Goal: Task Accomplishment & Management: Manage account settings

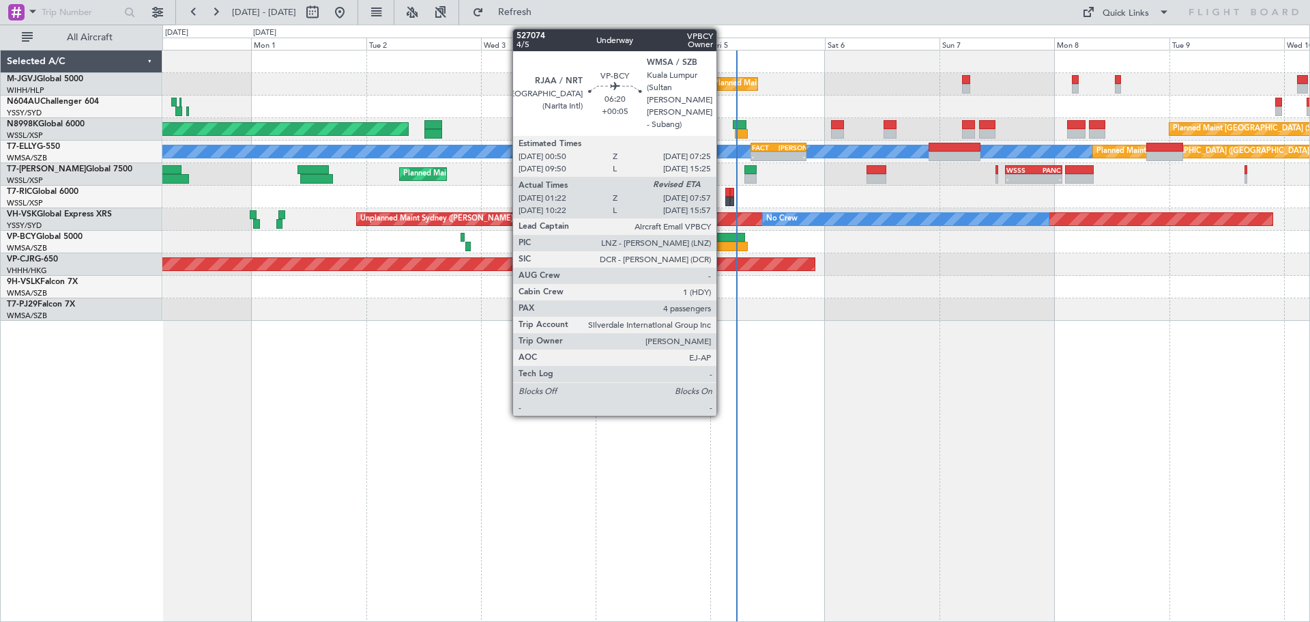
click at [722, 244] on div at bounding box center [732, 247] width 32 height 10
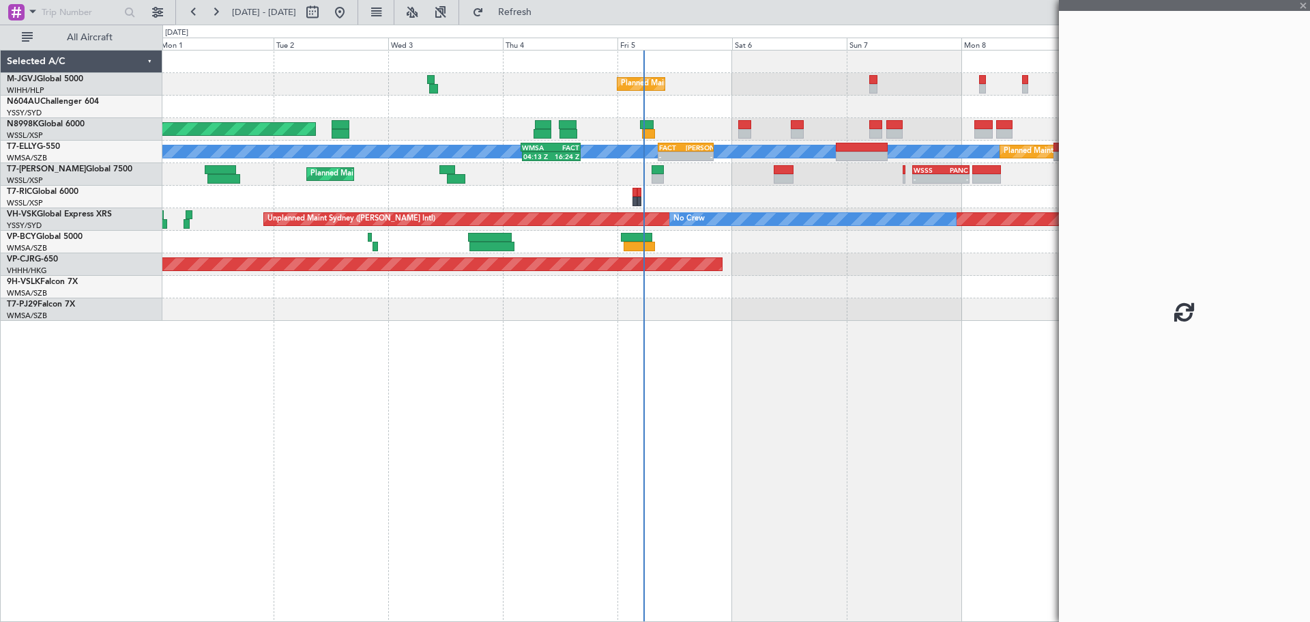
click at [765, 298] on div "Planned Maint [GEOGRAPHIC_DATA] (Seletar) Planned Maint [GEOGRAPHIC_DATA] (Sele…" at bounding box center [735, 185] width 1147 height 270
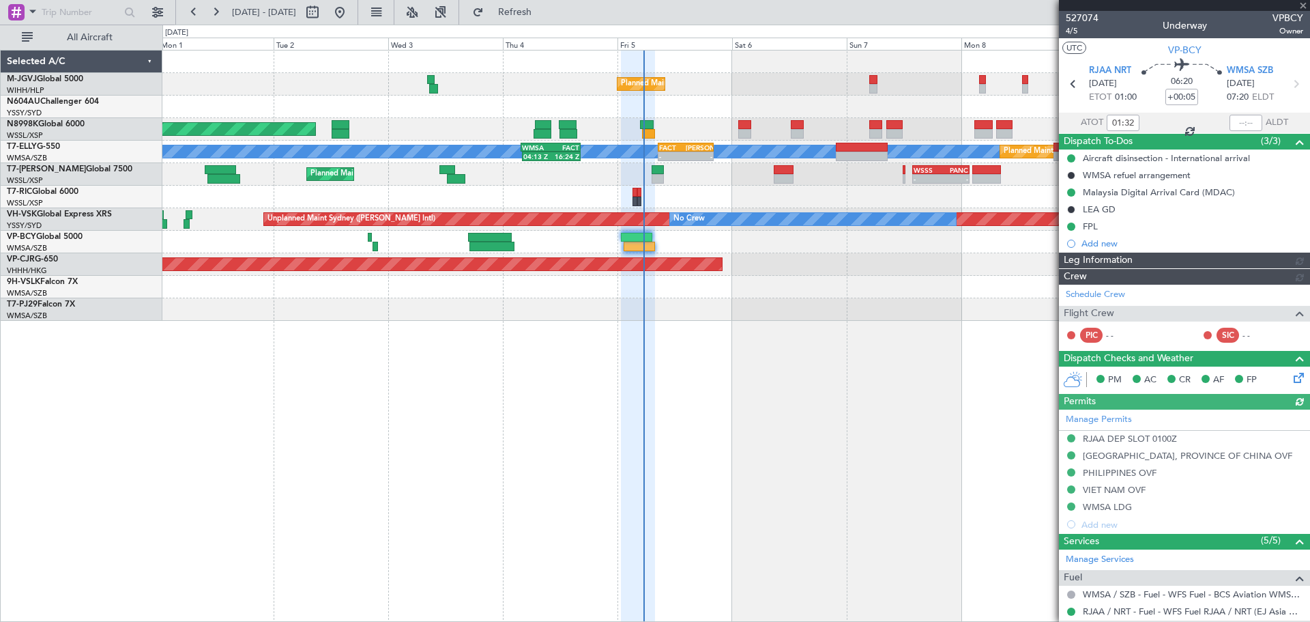
type input "[PERSON_NAME] (BTA)"
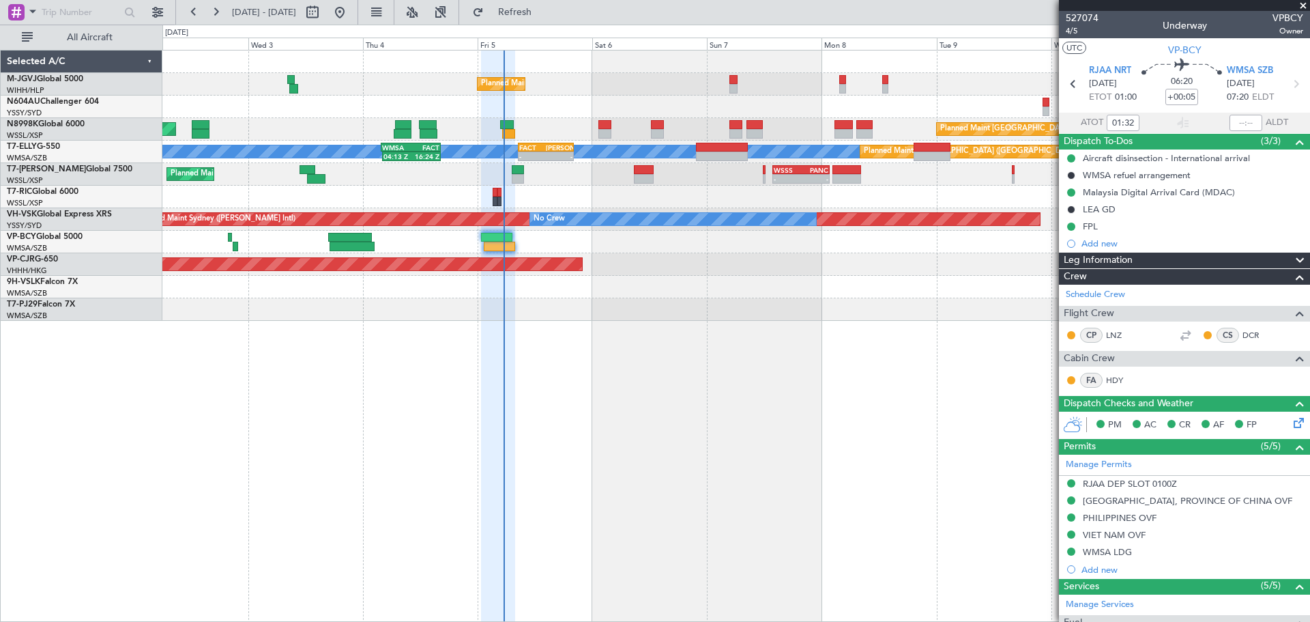
click at [773, 239] on div "Planned Maint [GEOGRAPHIC_DATA] (Seletar) Planned Maint [GEOGRAPHIC_DATA] (Sele…" at bounding box center [735, 185] width 1147 height 270
click at [204, 324] on div "Planned Maint [GEOGRAPHIC_DATA] (Seletar) Planned Maint [GEOGRAPHIC_DATA] (Sele…" at bounding box center [736, 336] width 1148 height 572
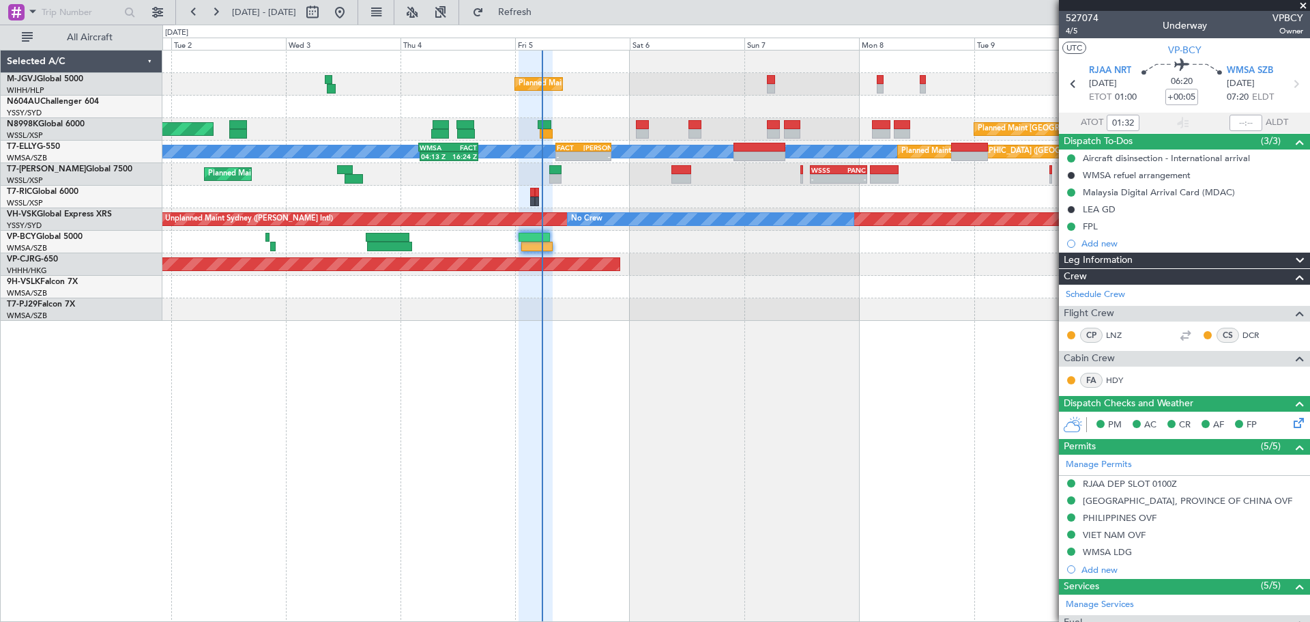
click at [628, 191] on div "Planned Maint [GEOGRAPHIC_DATA] (Seletar) Planned Maint [GEOGRAPHIC_DATA] (Sele…" at bounding box center [735, 185] width 1147 height 270
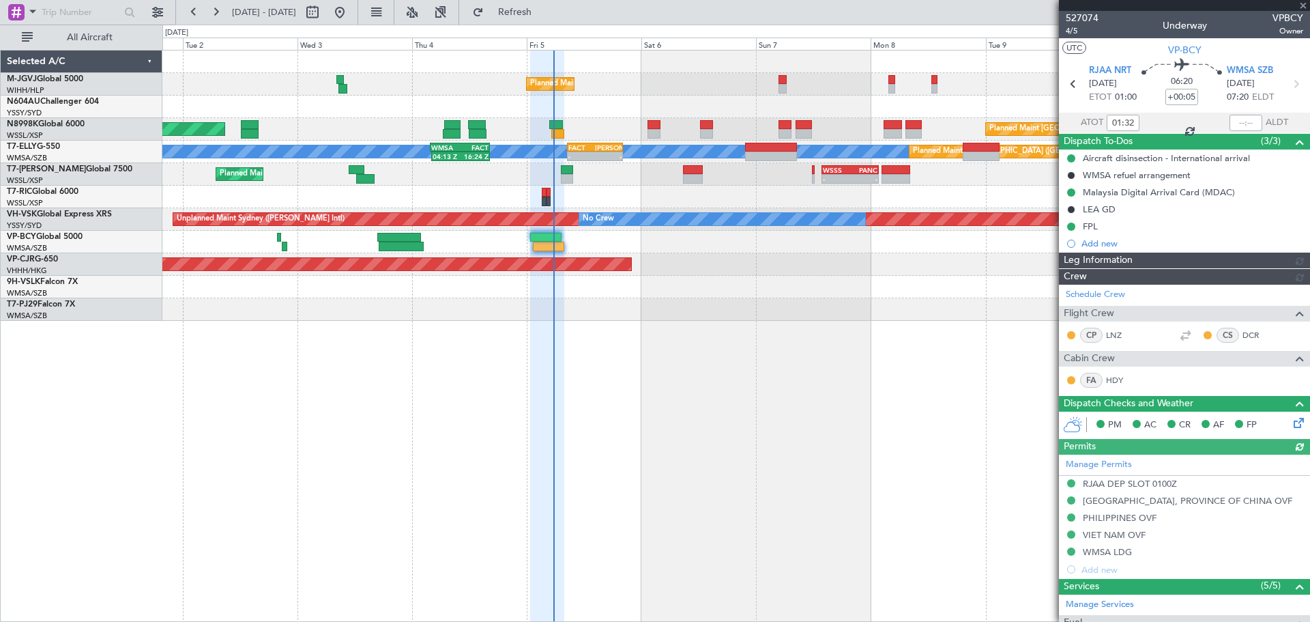
type input "[PERSON_NAME] (BTA)"
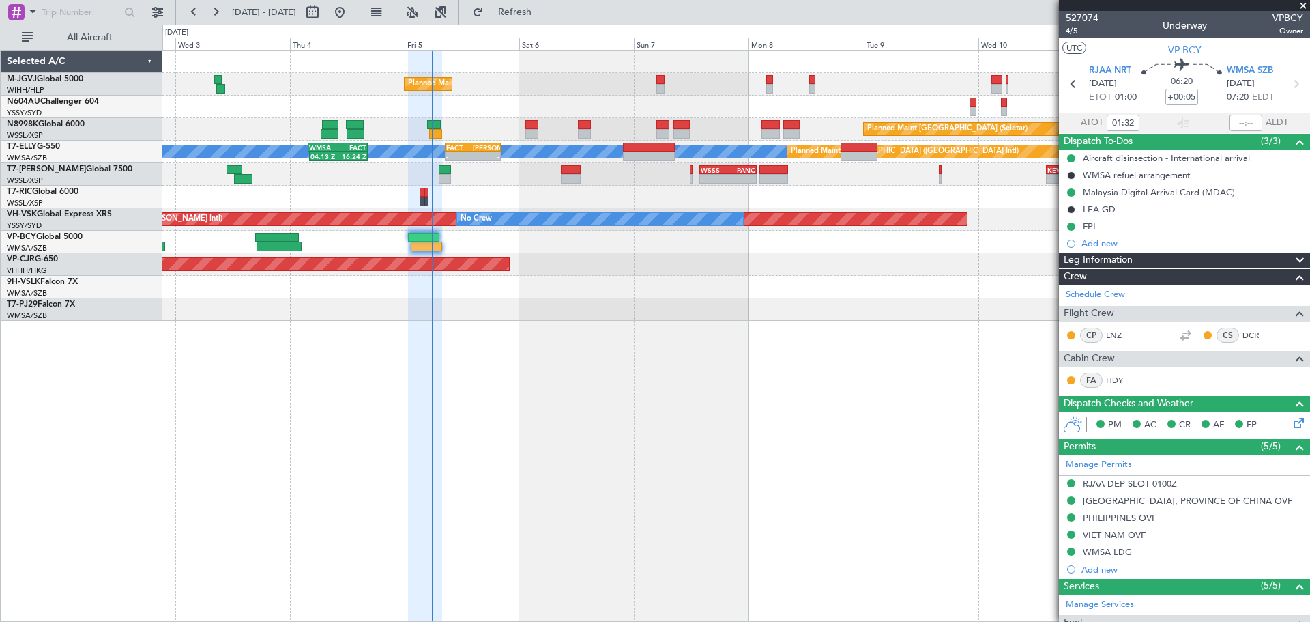
click at [809, 310] on div "Planned Maint [GEOGRAPHIC_DATA] (Seletar) Planned Maint [GEOGRAPHIC_DATA] (Sele…" at bounding box center [735, 185] width 1147 height 270
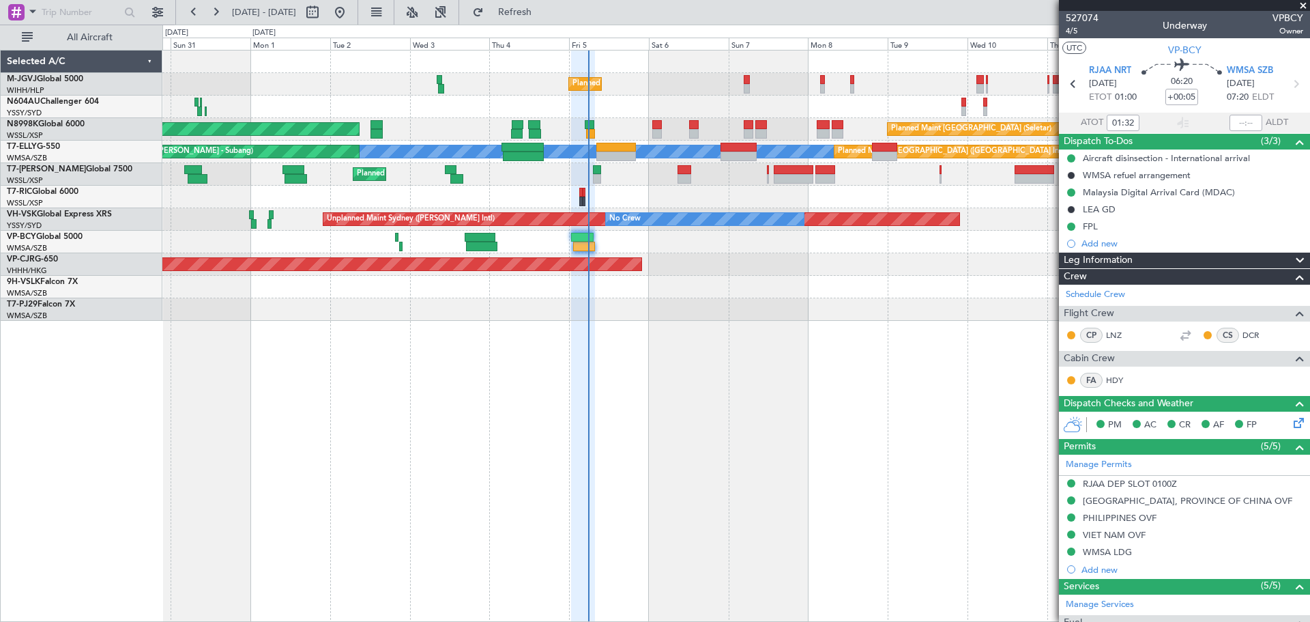
click at [740, 394] on div "Planned Maint [GEOGRAPHIC_DATA] (Seletar) Planned Maint [GEOGRAPHIC_DATA] (Sele…" at bounding box center [736, 336] width 1148 height 572
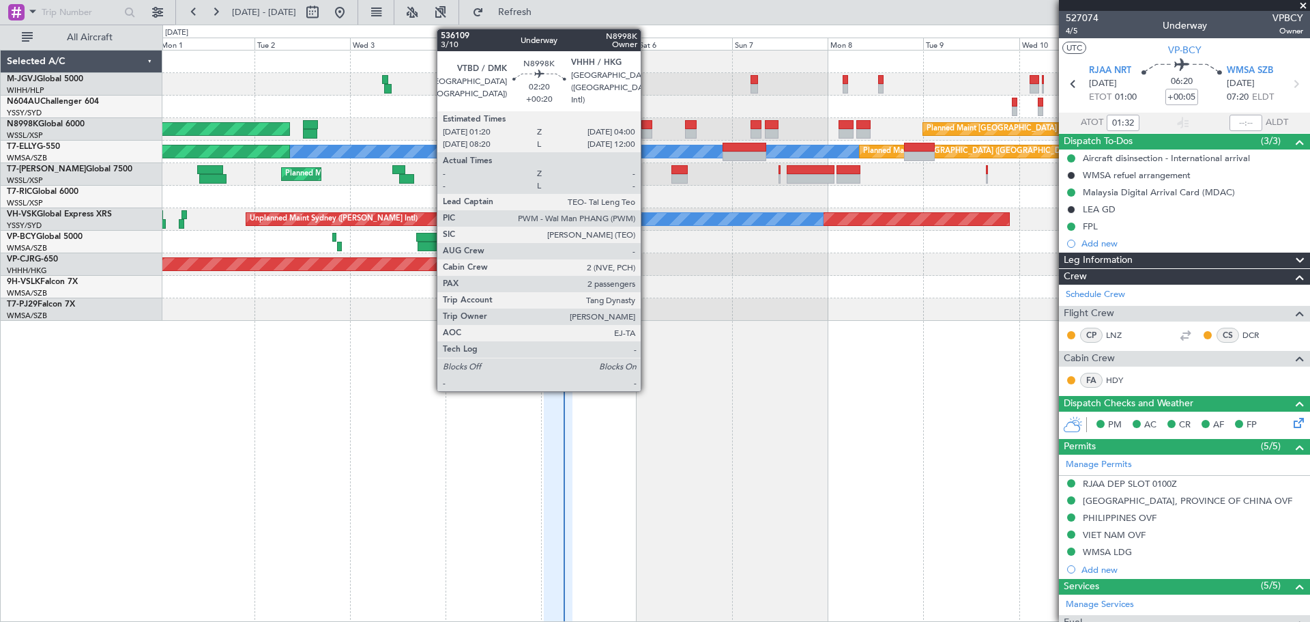
click at [647, 127] on div at bounding box center [646, 125] width 11 height 10
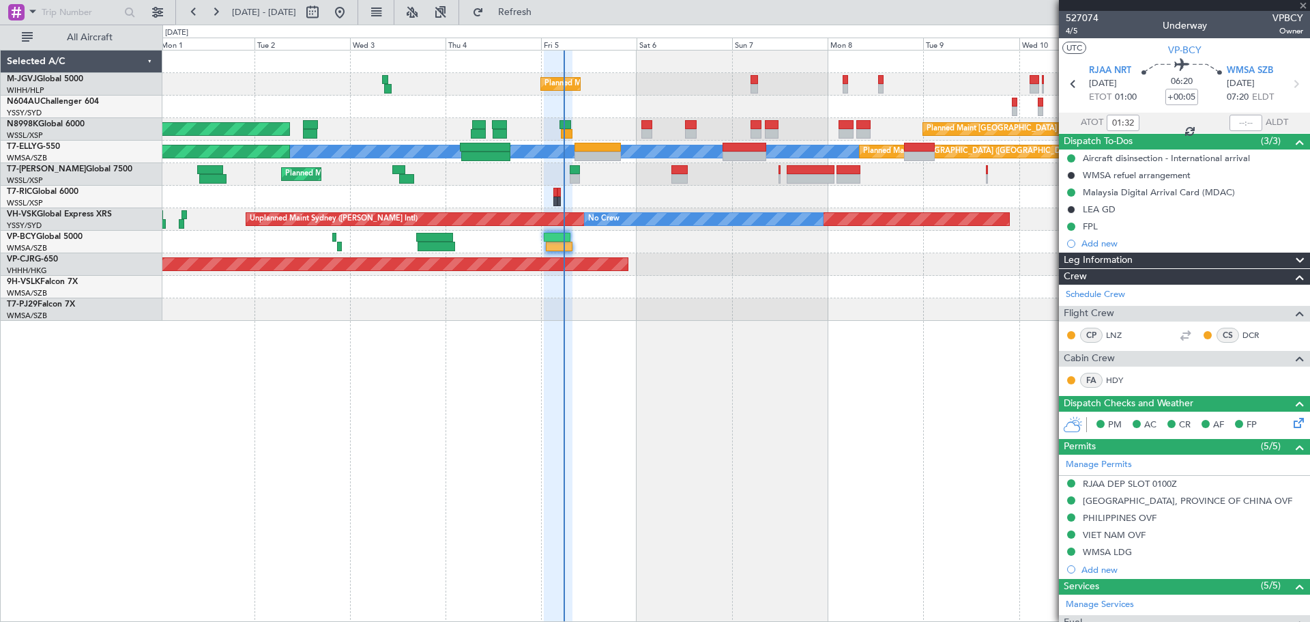
type input "+00:20"
type input "2"
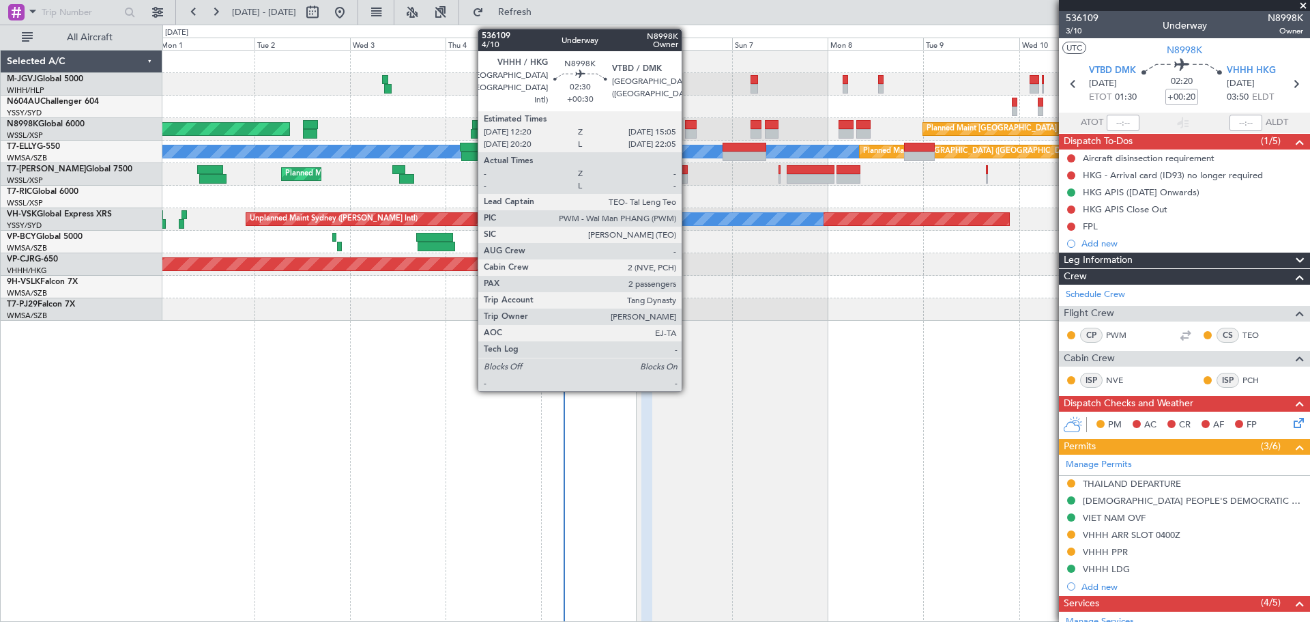
click at [688, 128] on div at bounding box center [691, 125] width 12 height 10
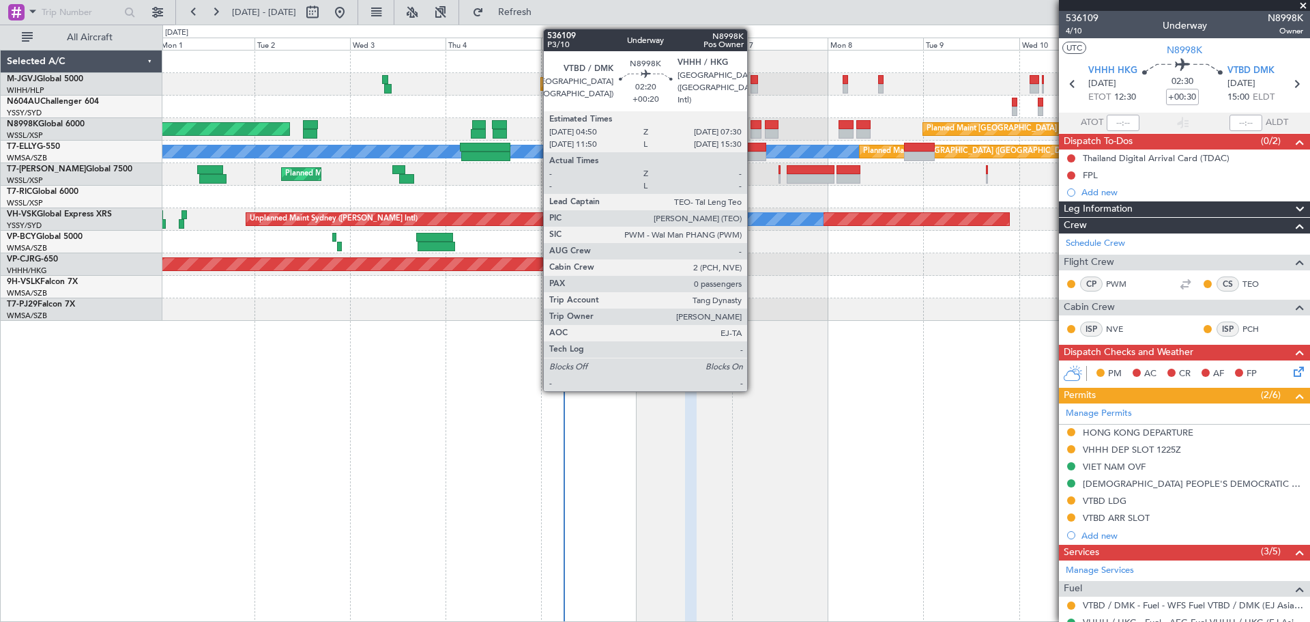
click at [753, 127] on div at bounding box center [755, 125] width 11 height 10
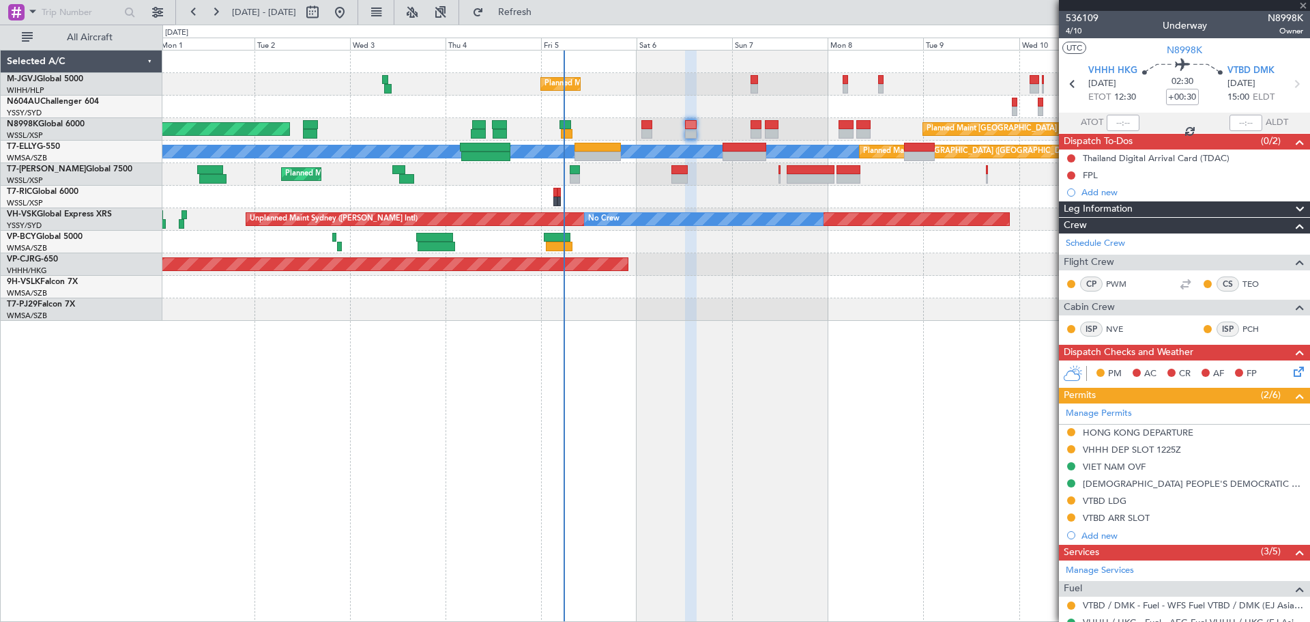
type input "+00:20"
type input "0"
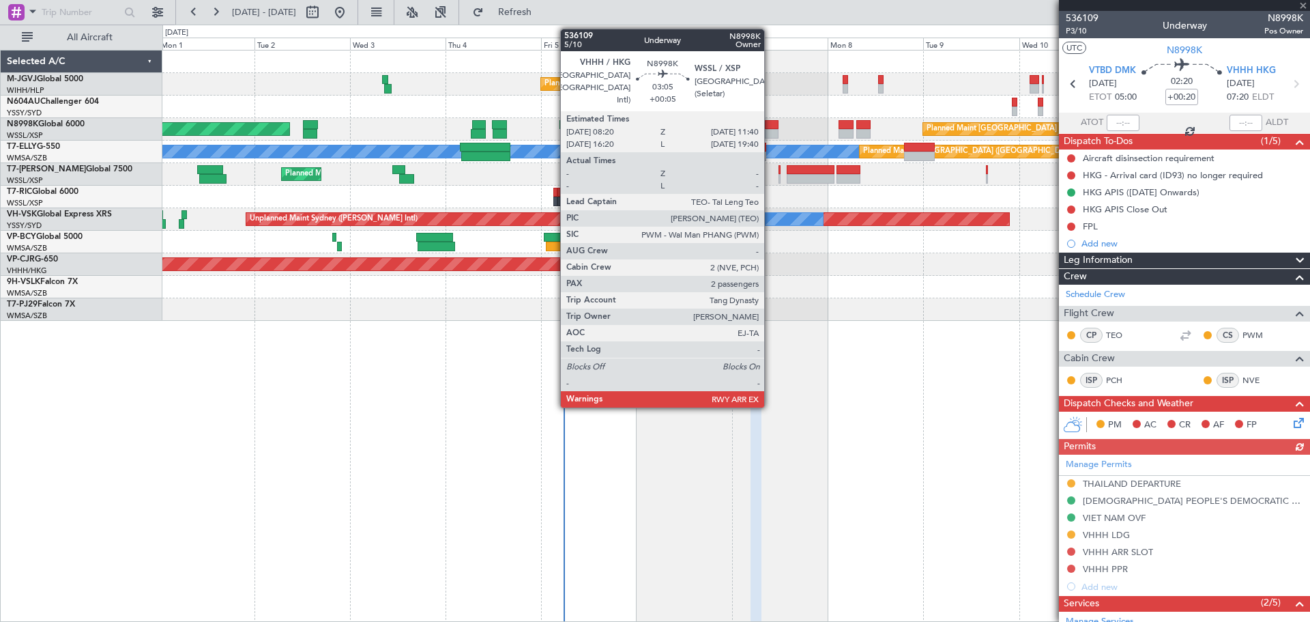
click at [770, 126] on div at bounding box center [772, 125] width 14 height 10
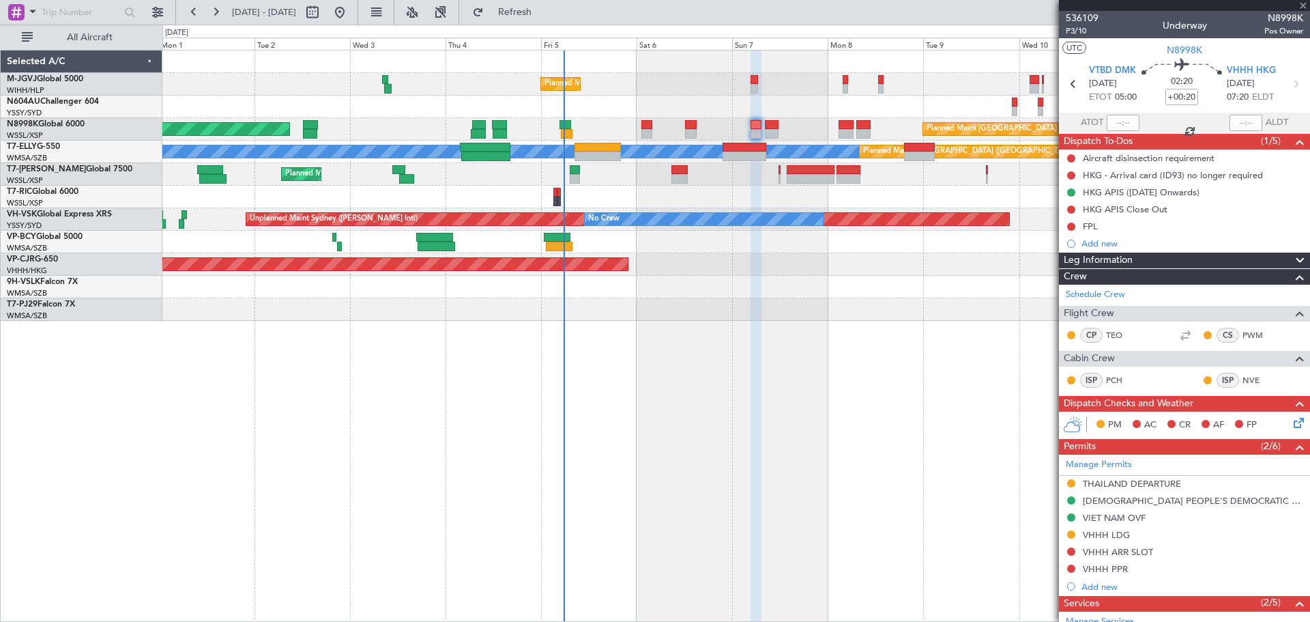
type input "+00:05"
type input "2"
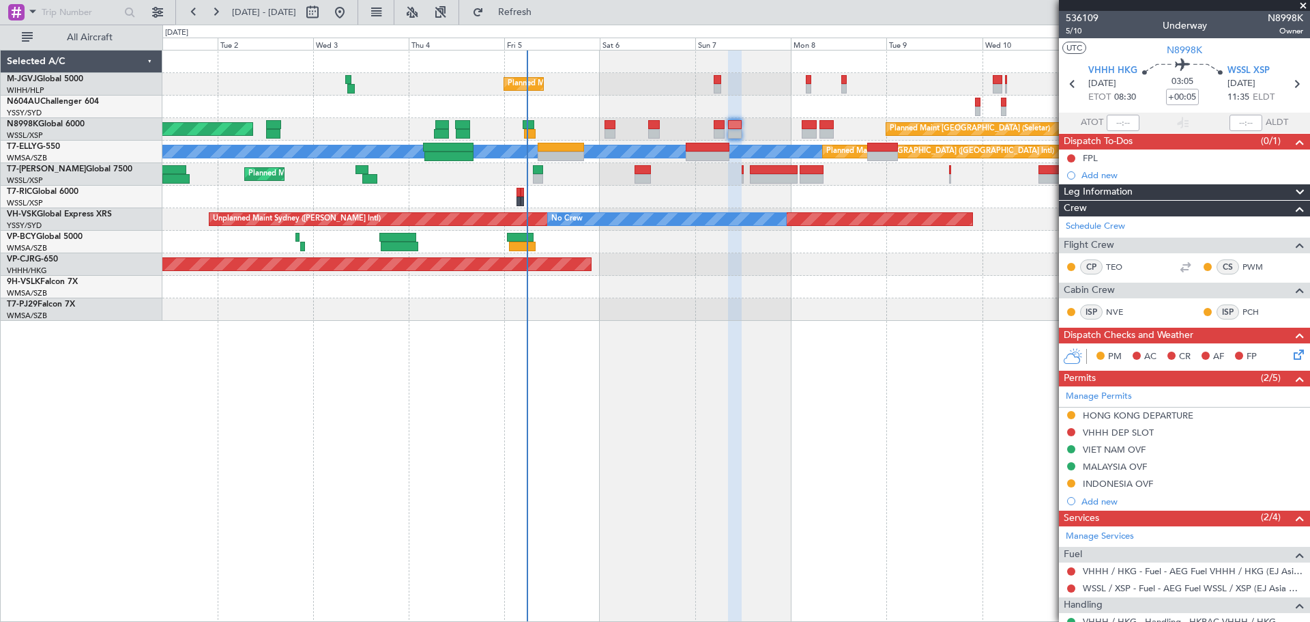
click at [843, 384] on div "Planned Maint [GEOGRAPHIC_DATA] (Seletar) Planned Maint [GEOGRAPHIC_DATA] (Sele…" at bounding box center [736, 336] width 1148 height 572
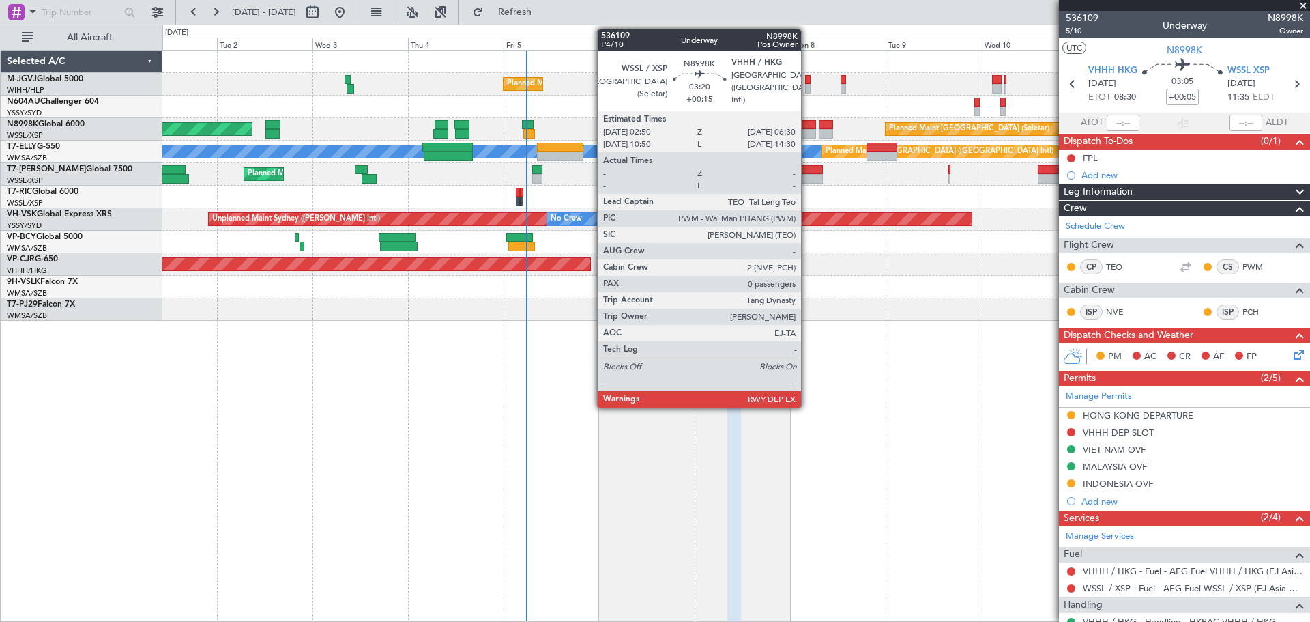
click at [807, 129] on div at bounding box center [808, 134] width 15 height 10
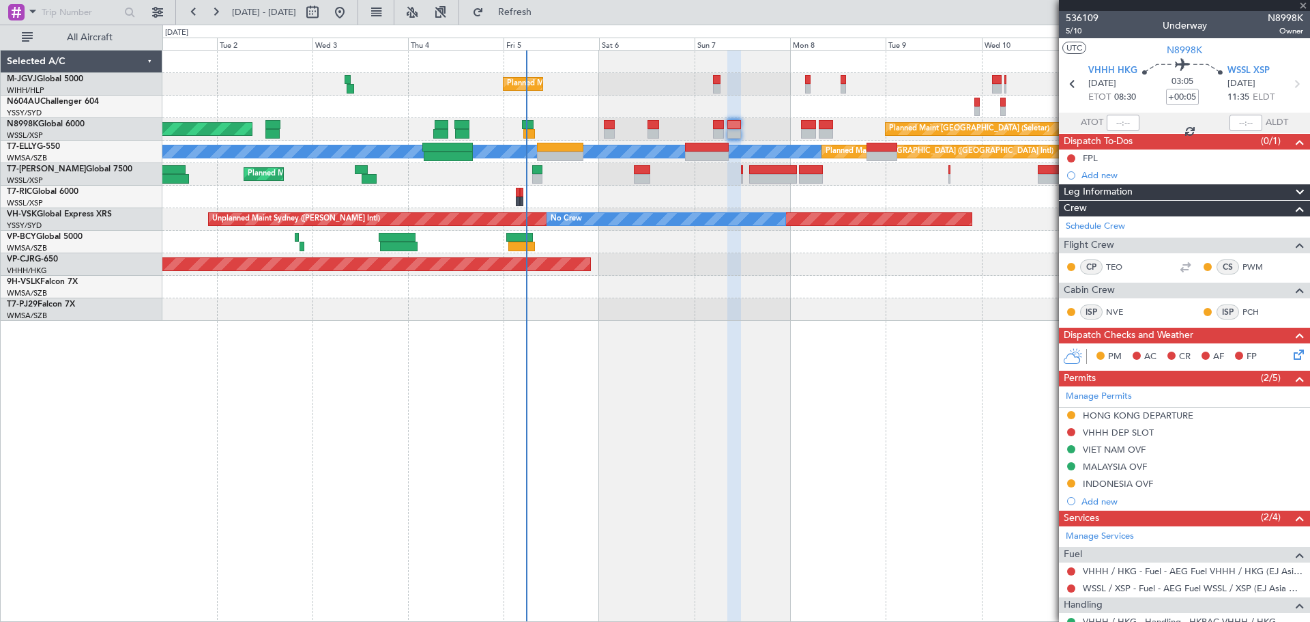
type input "+00:15"
type input "0"
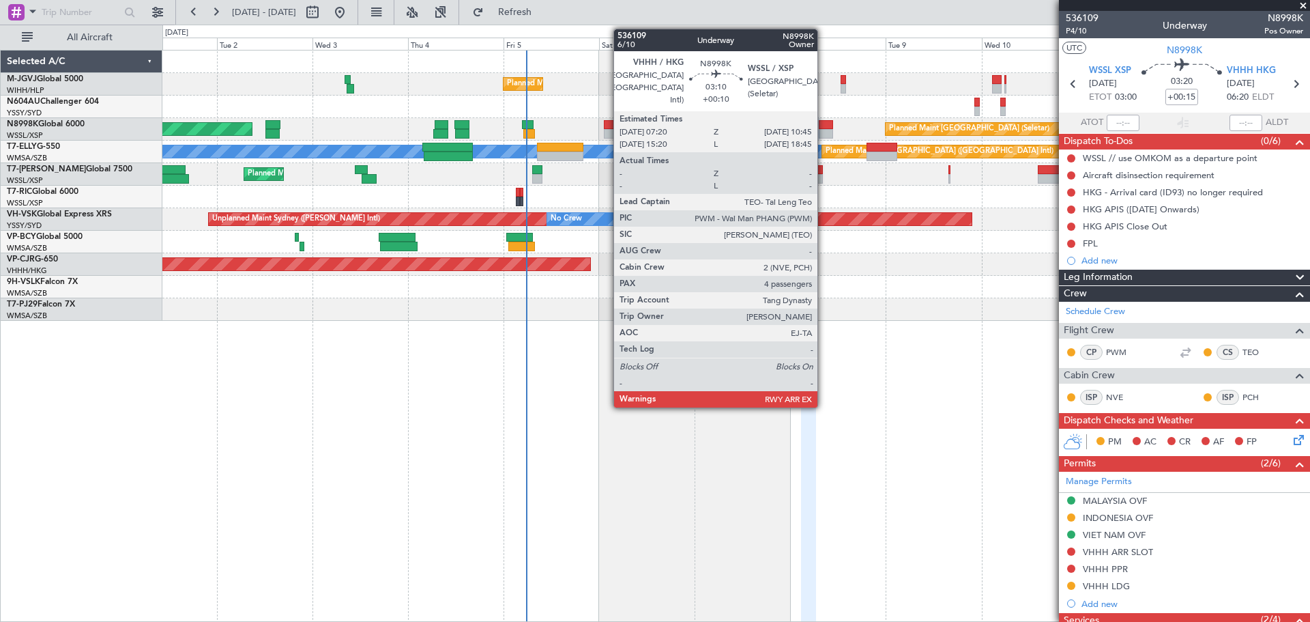
click at [823, 128] on div at bounding box center [826, 125] width 14 height 10
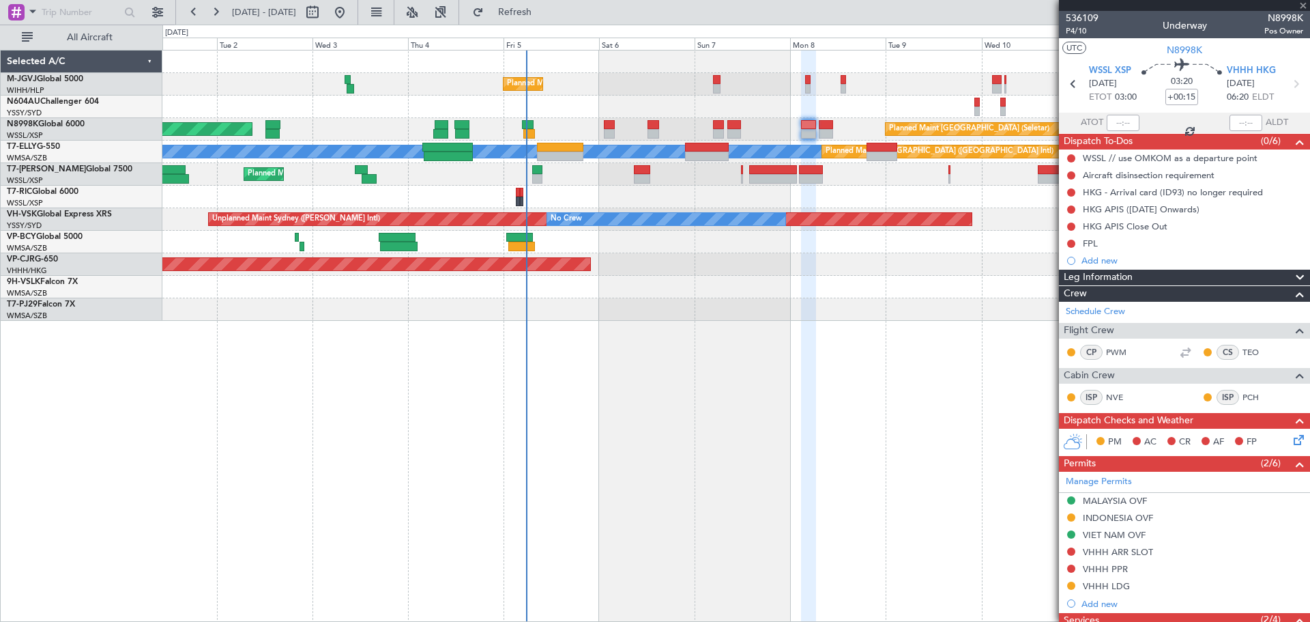
type input "+00:10"
type input "4"
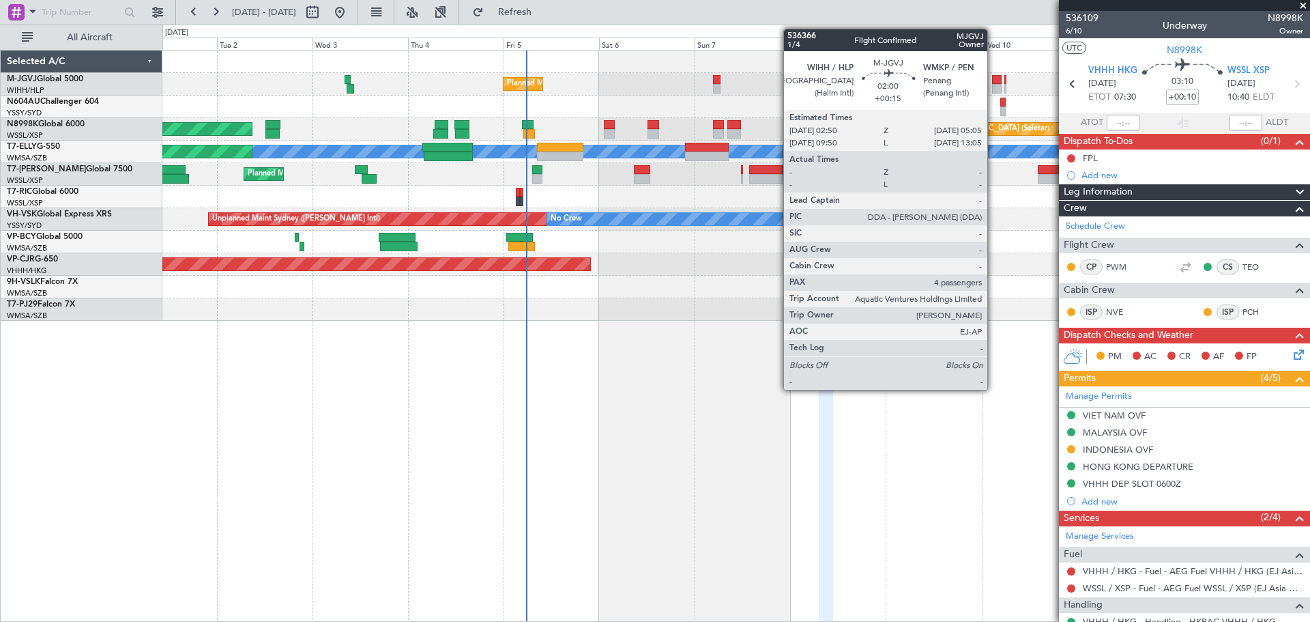
click at [993, 79] on div at bounding box center [997, 80] width 10 height 10
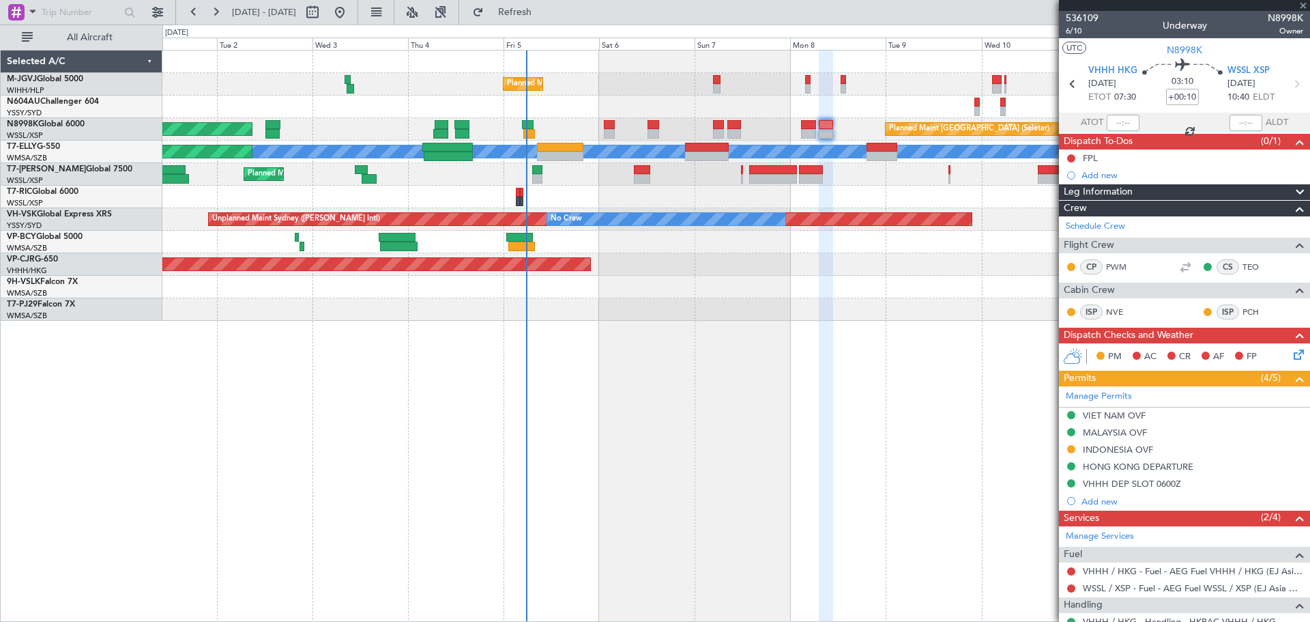
type input "+00:15"
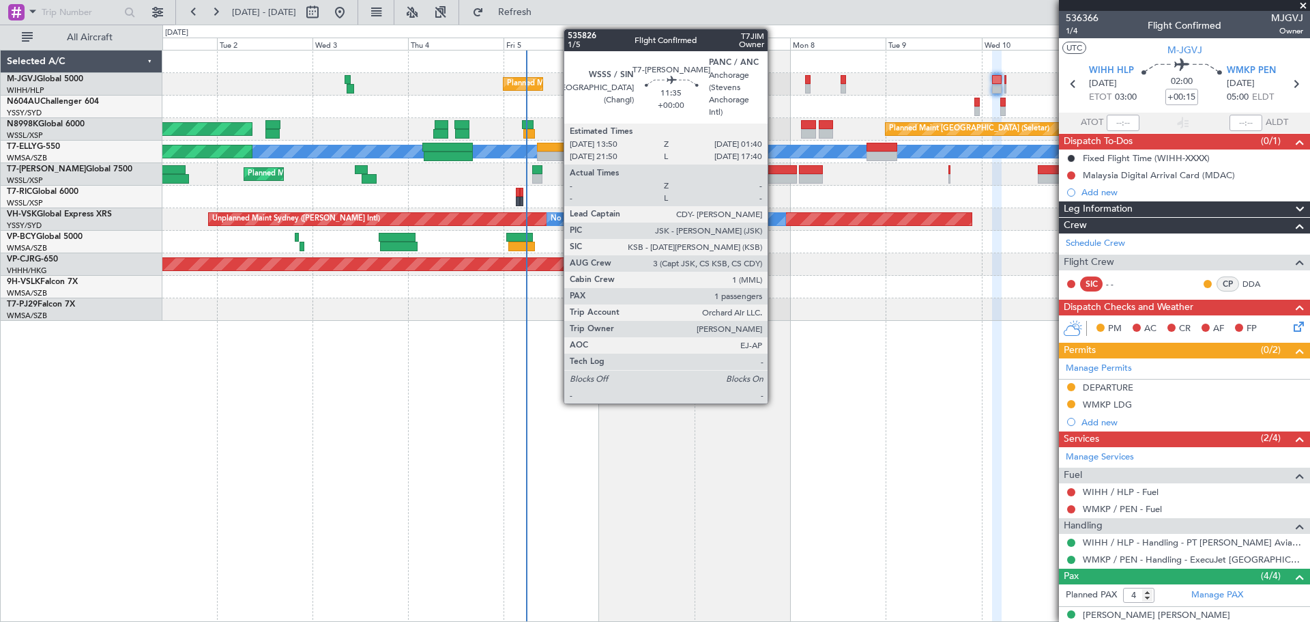
click at [774, 171] on div at bounding box center [773, 170] width 48 height 10
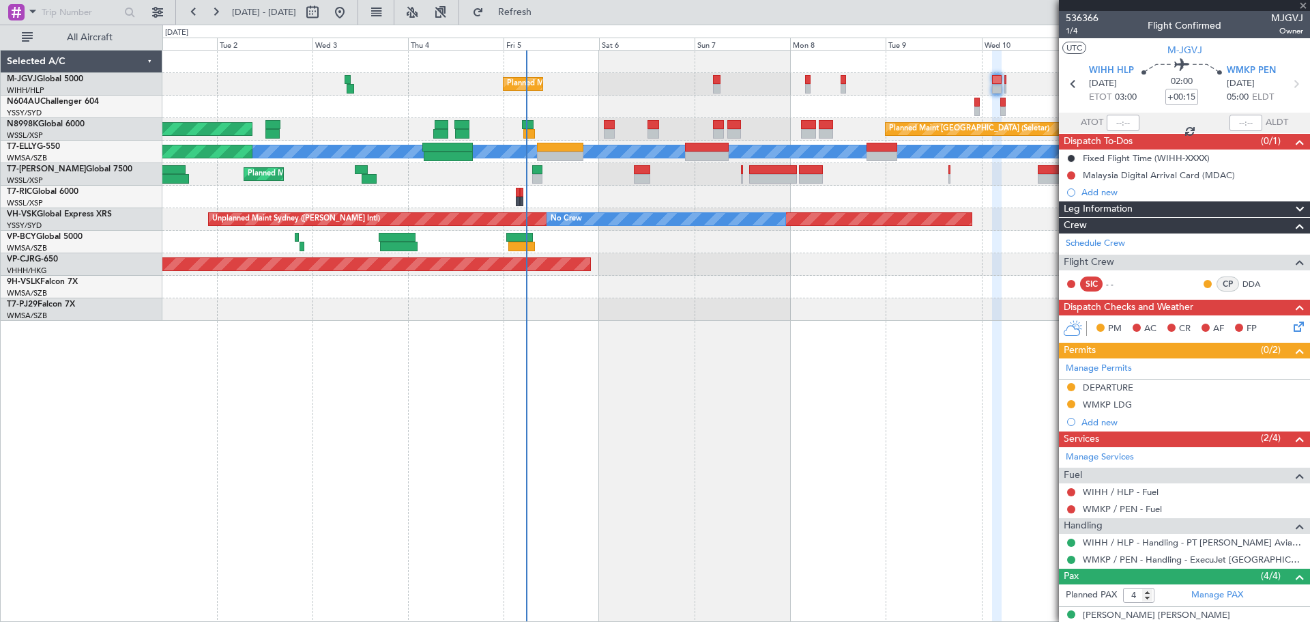
type input "1"
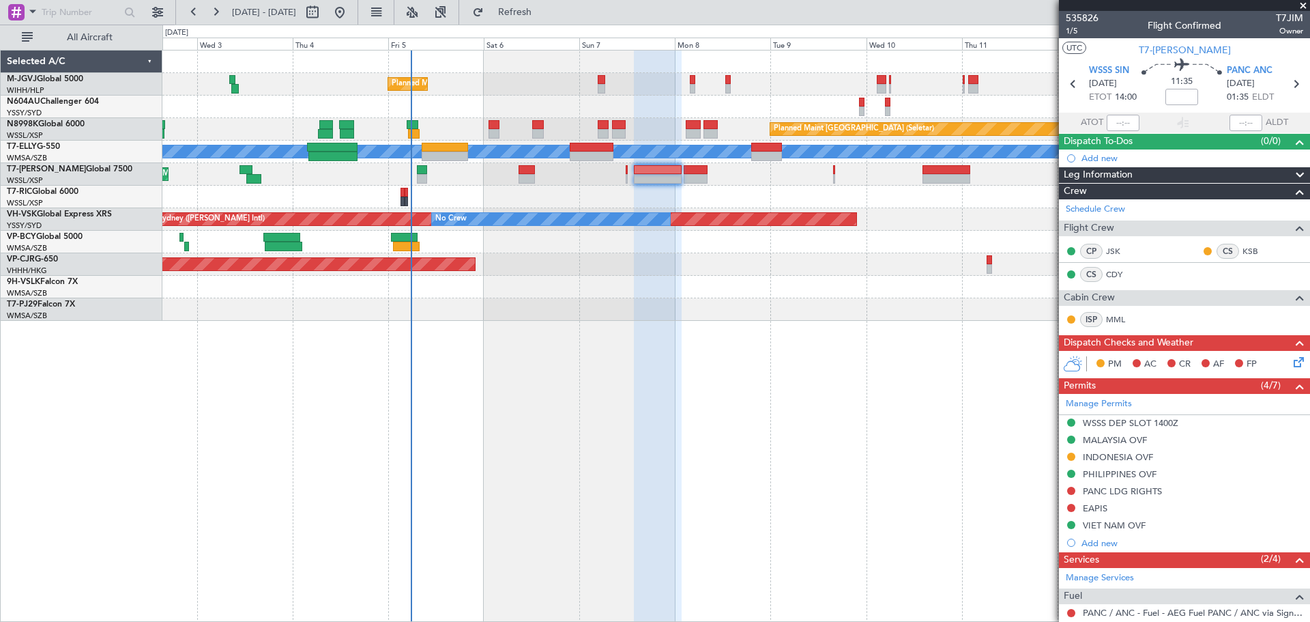
click at [874, 216] on div "Planned Maint [GEOGRAPHIC_DATA] (Seletar) Planned Maint [GEOGRAPHIC_DATA] (Sele…" at bounding box center [735, 185] width 1147 height 270
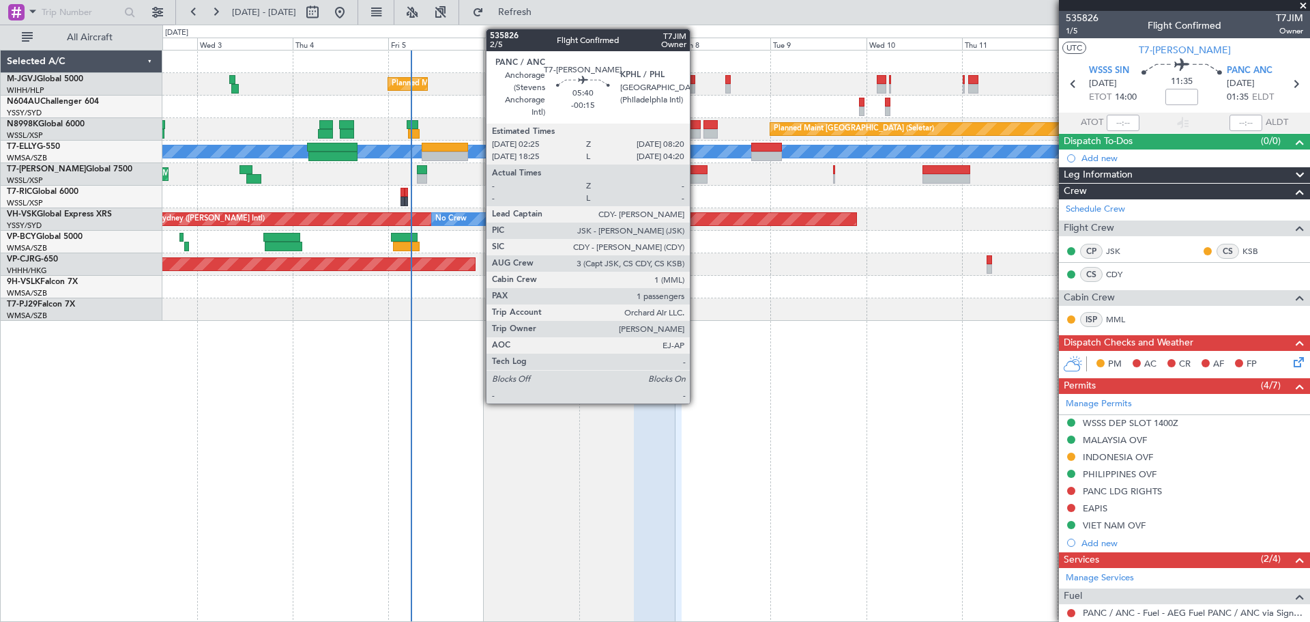
click at [696, 169] on div at bounding box center [696, 170] width 24 height 10
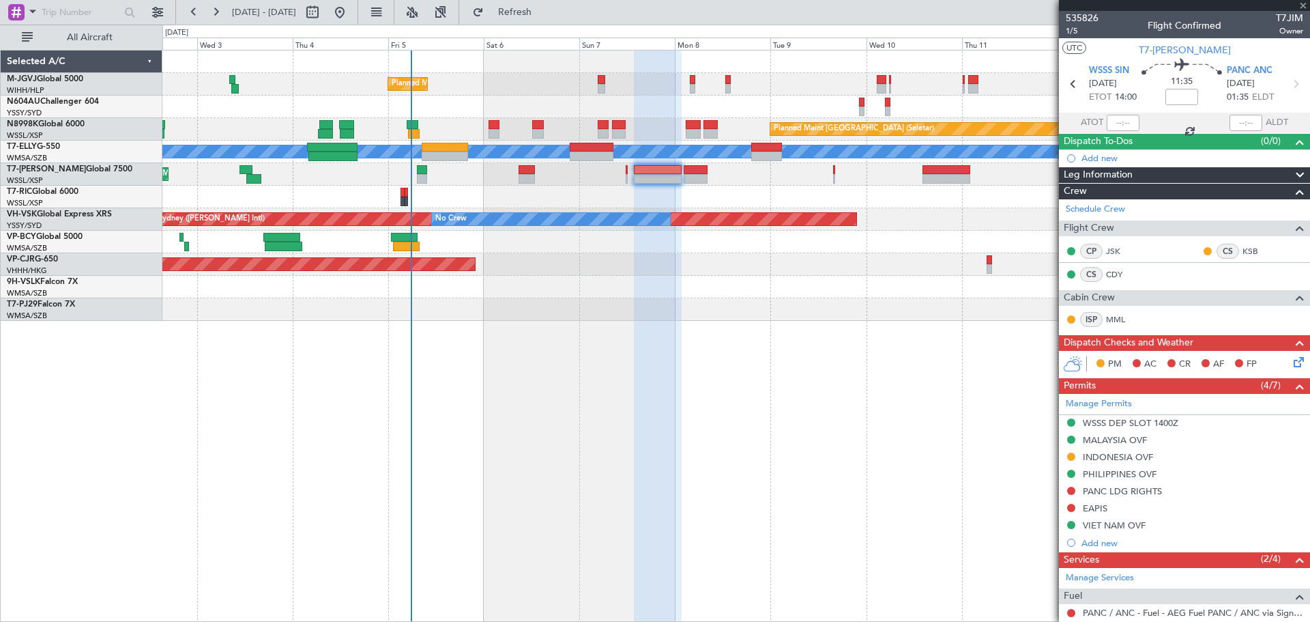
type input "-00:15"
